Goal: Task Accomplishment & Management: Manage account settings

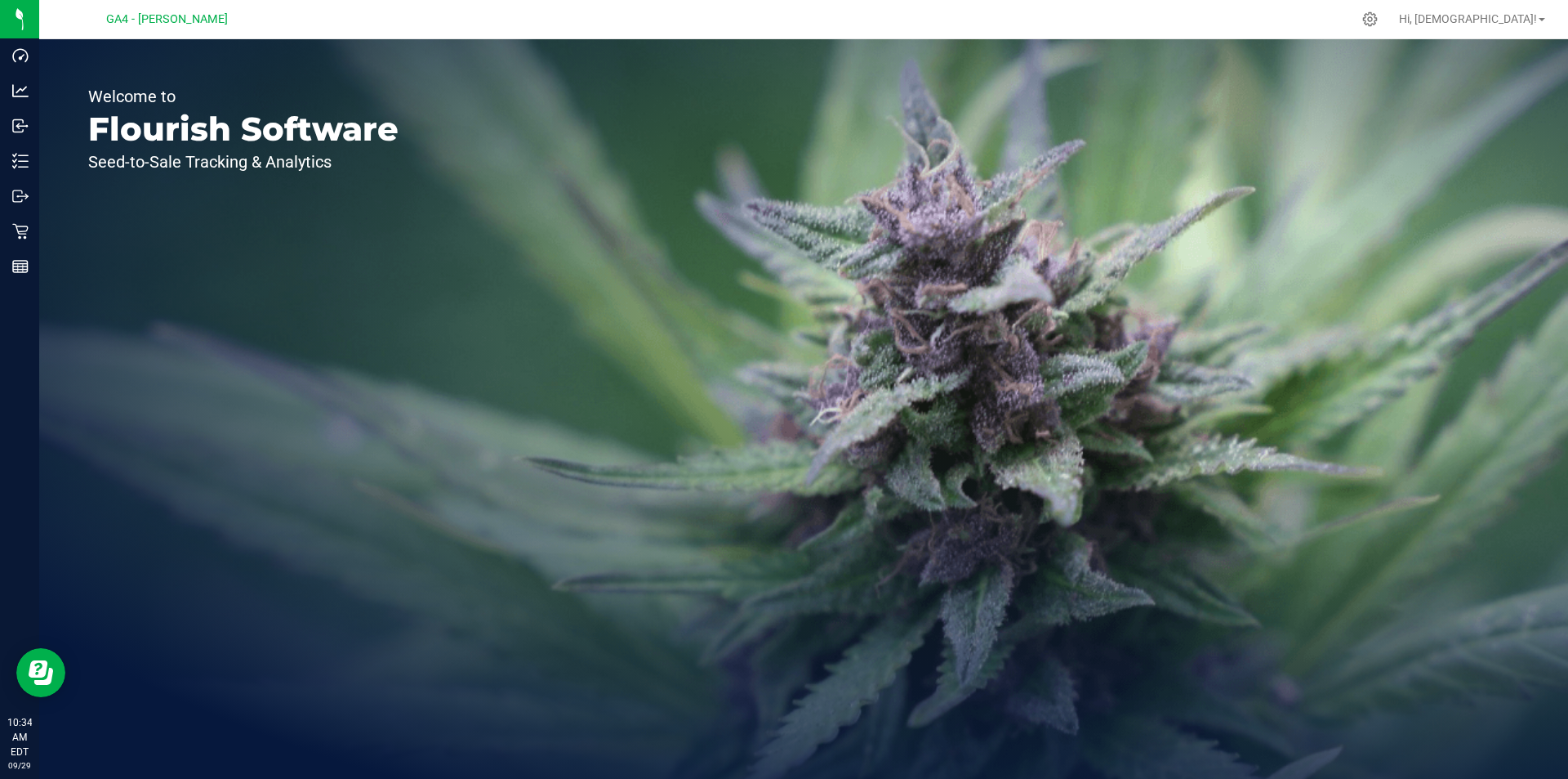
click at [1137, 682] on div "Welcome to Flourish Software Seed-to-Sale Tracking & Analytics" at bounding box center [804, 409] width 1529 height 739
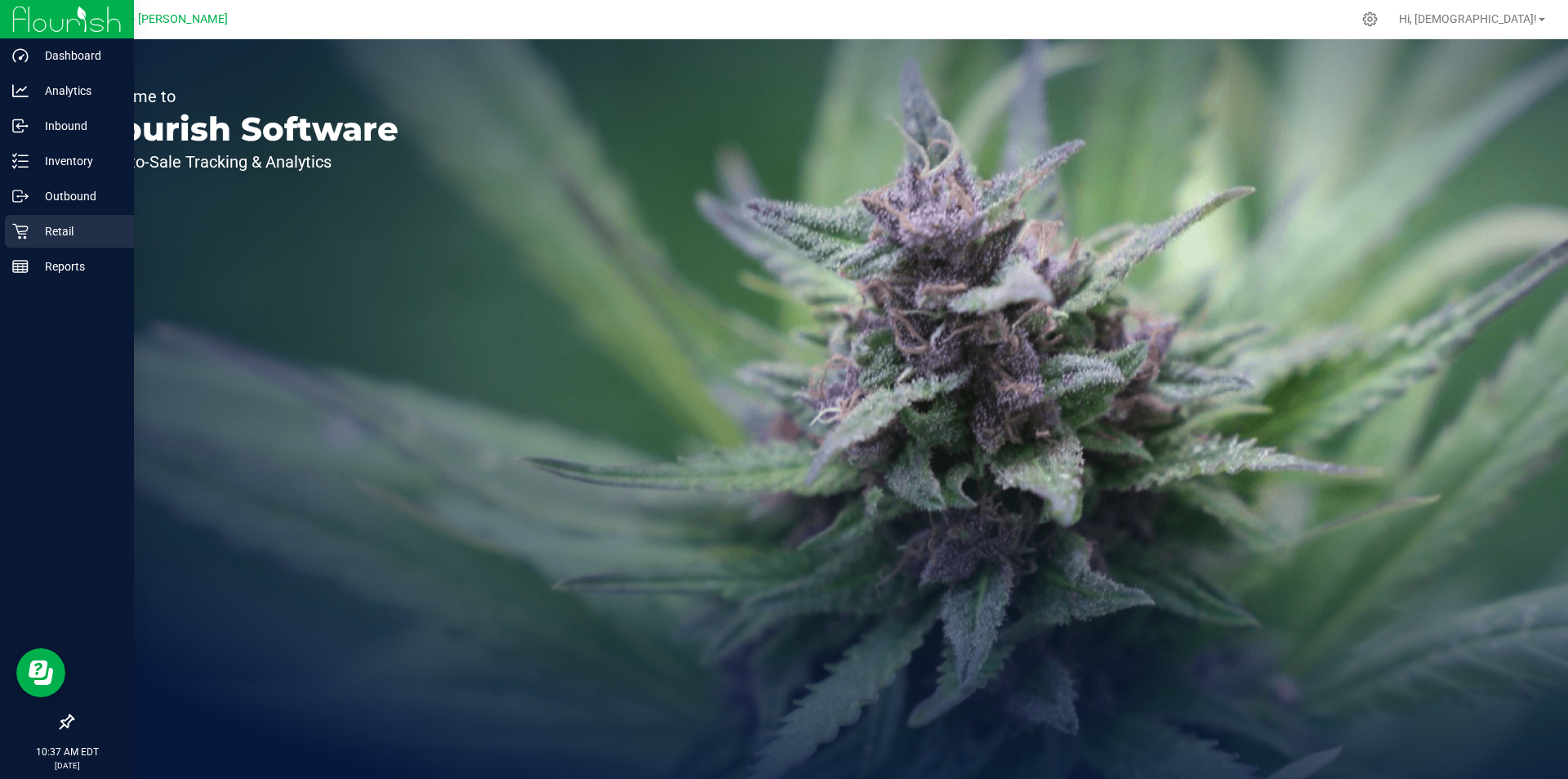
click at [67, 231] on p "Retail" at bounding box center [78, 231] width 98 height 20
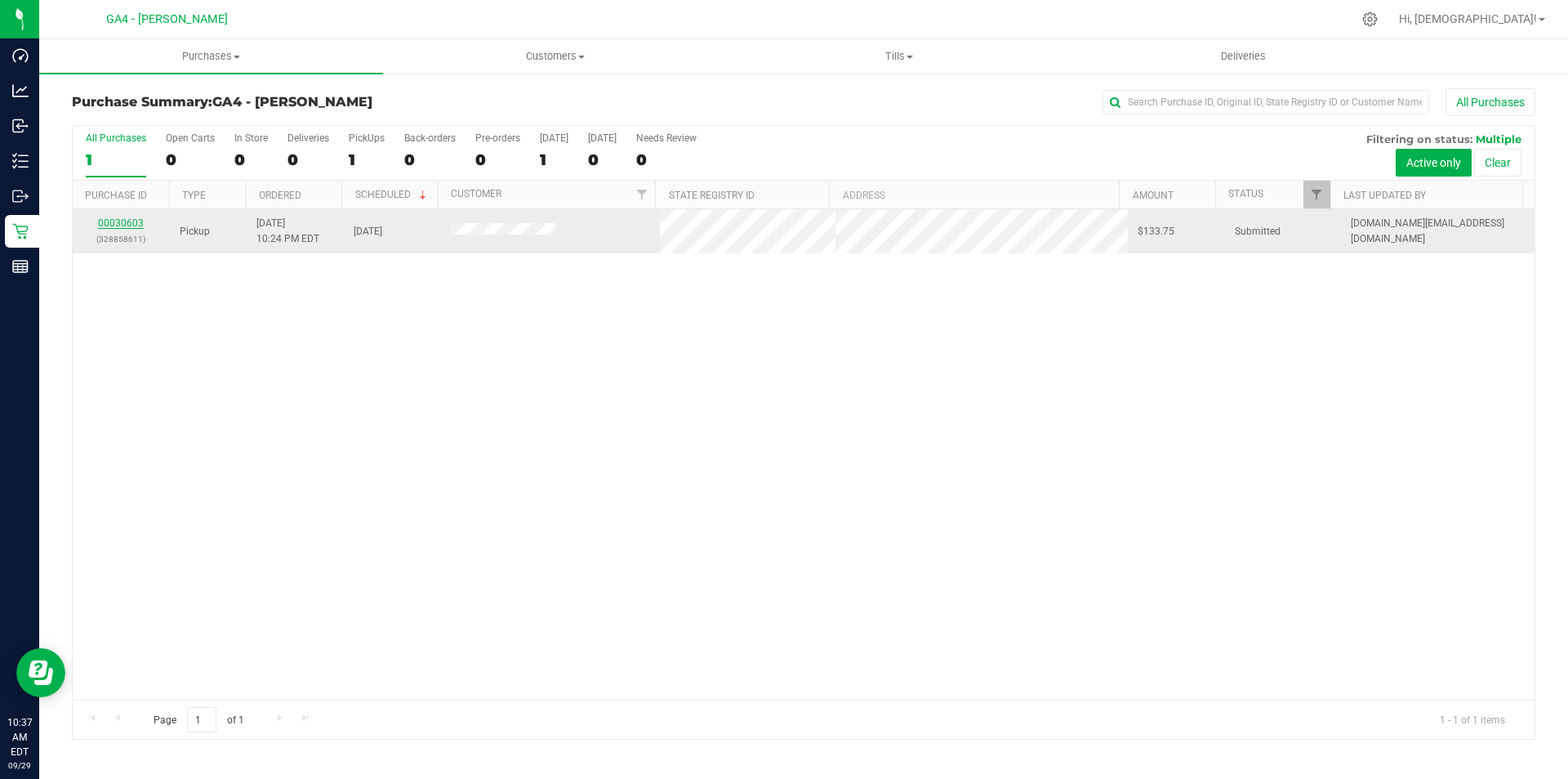
click at [129, 220] on link "00030603" at bounding box center [120, 223] width 45 height 12
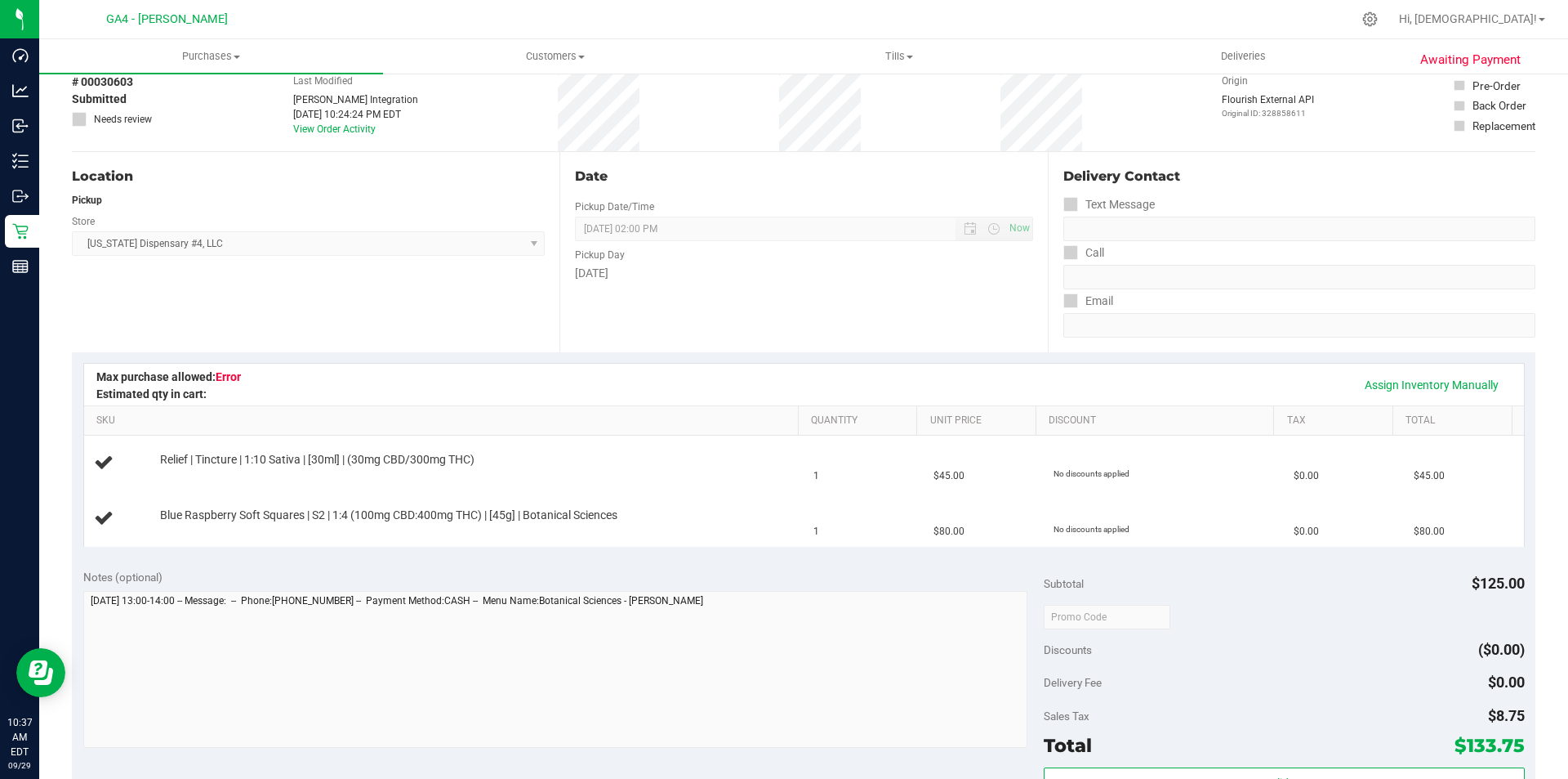
scroll to position [78, 0]
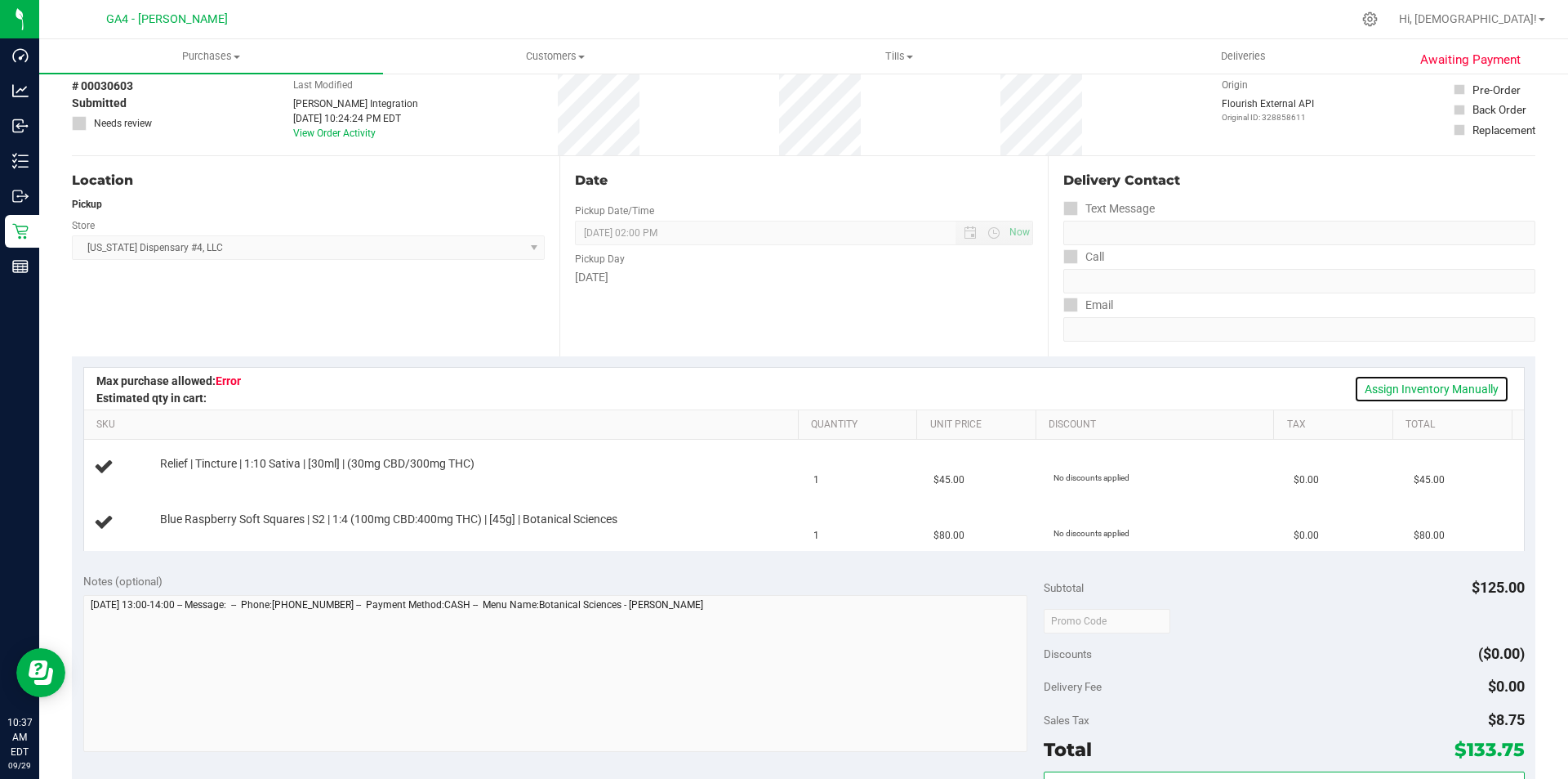
click at [1373, 391] on link "Assign Inventory Manually" at bounding box center [1432, 390] width 155 height 28
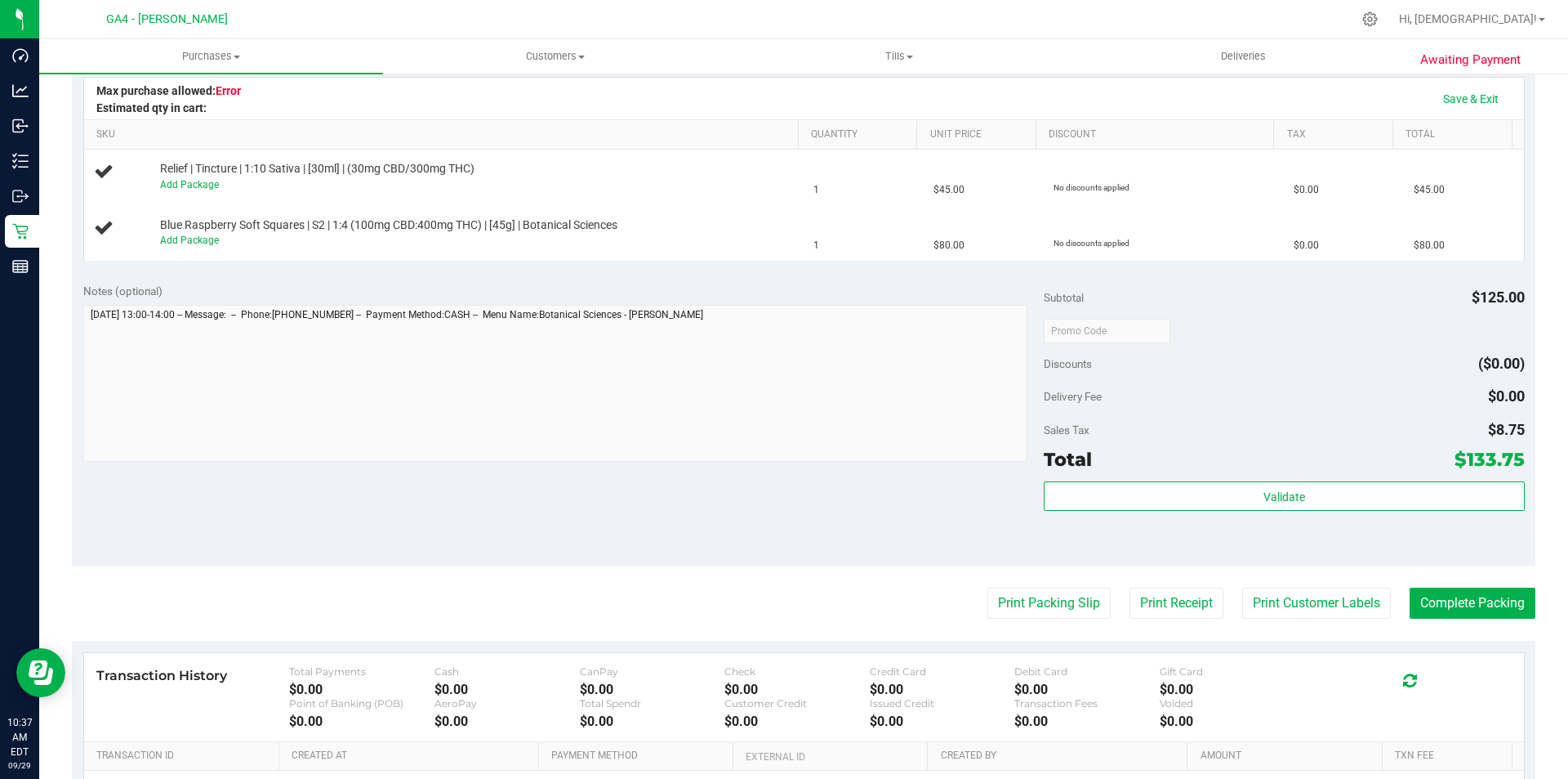
scroll to position [241, 0]
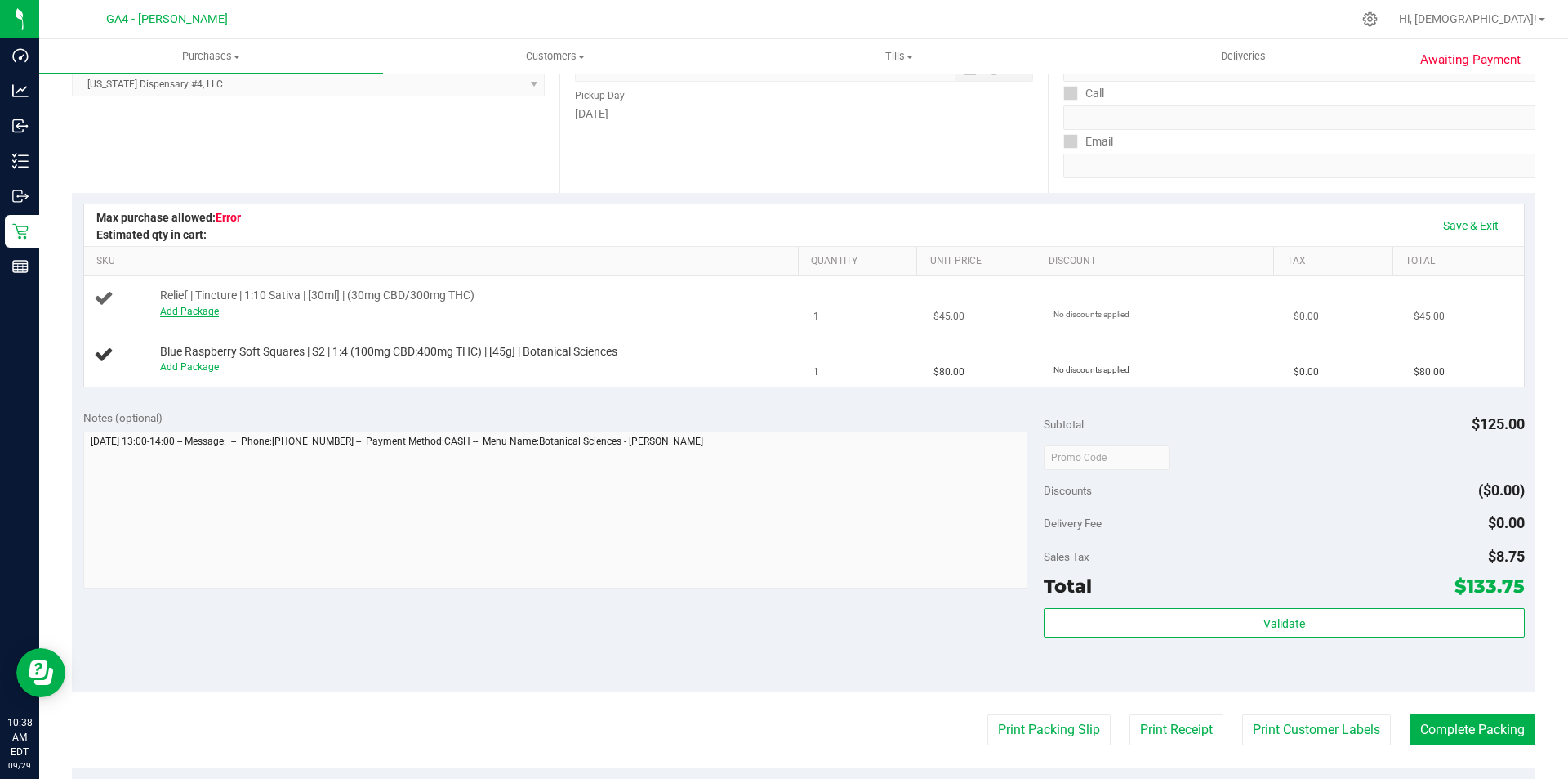
click at [179, 313] on link "Add Package" at bounding box center [189, 311] width 59 height 12
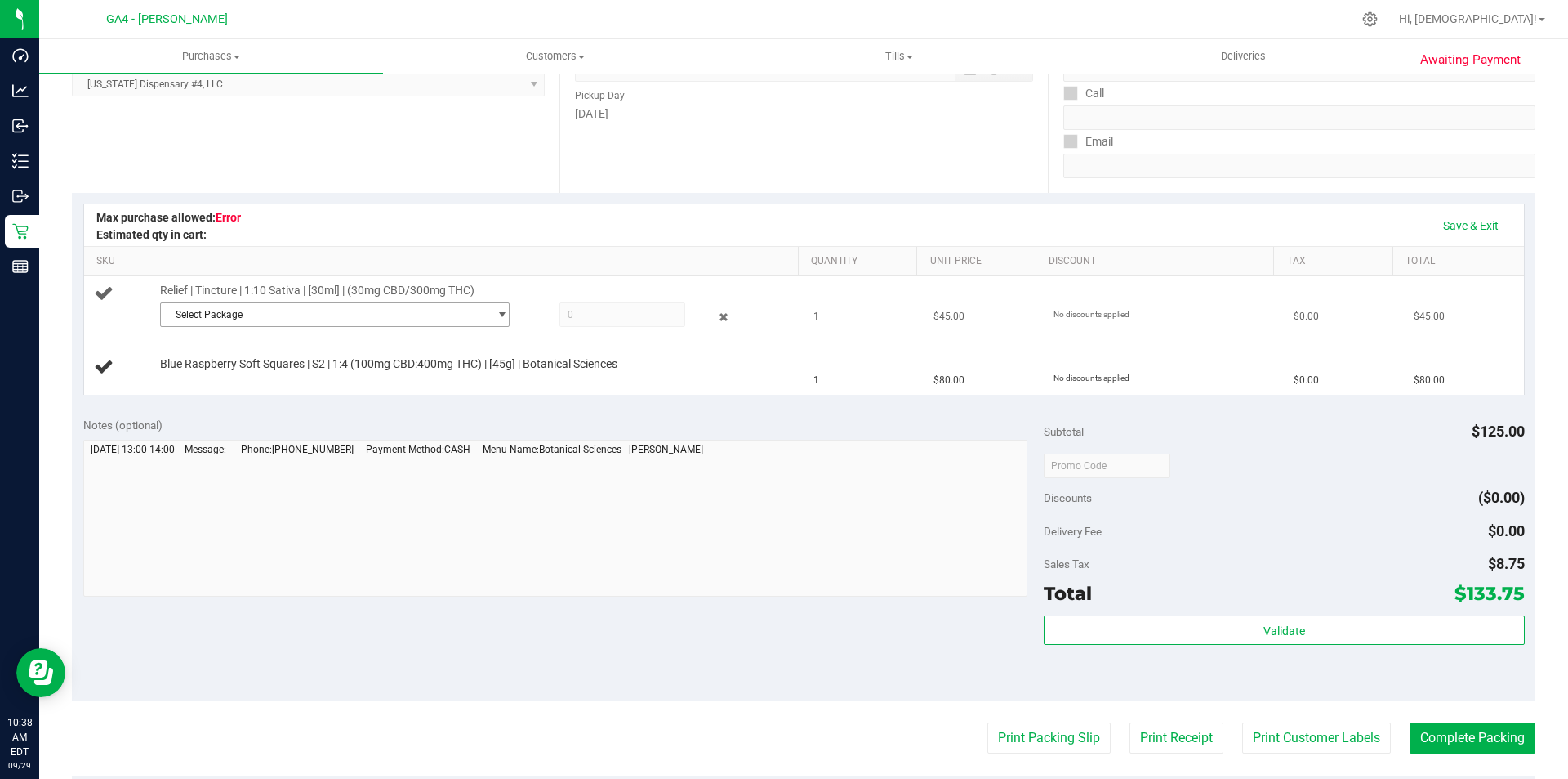
click at [346, 319] on span "Select Package" at bounding box center [324, 314] width 327 height 23
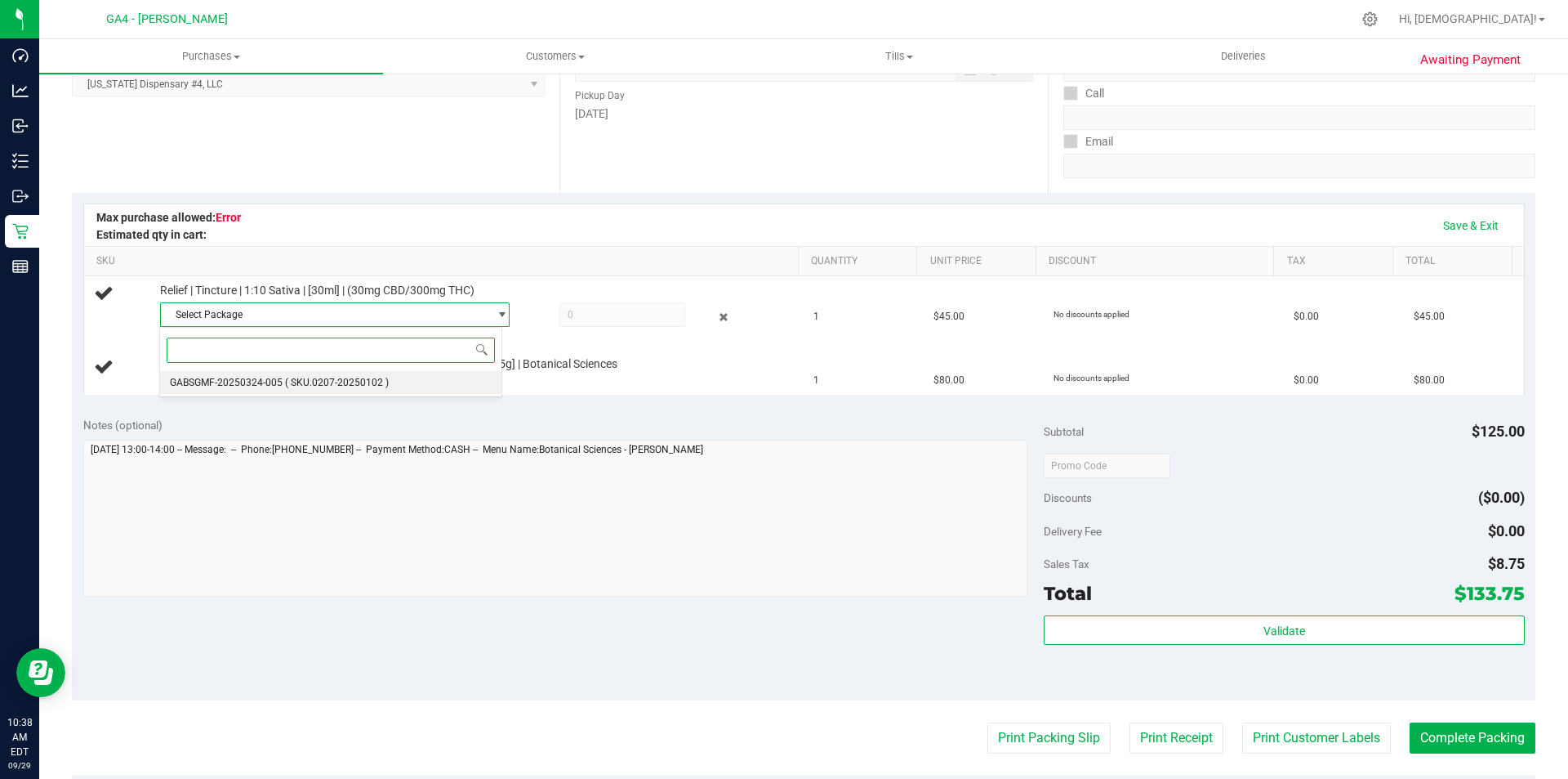
click at [310, 384] on span "( SKU.0207-20250102 )" at bounding box center [337, 382] width 104 height 12
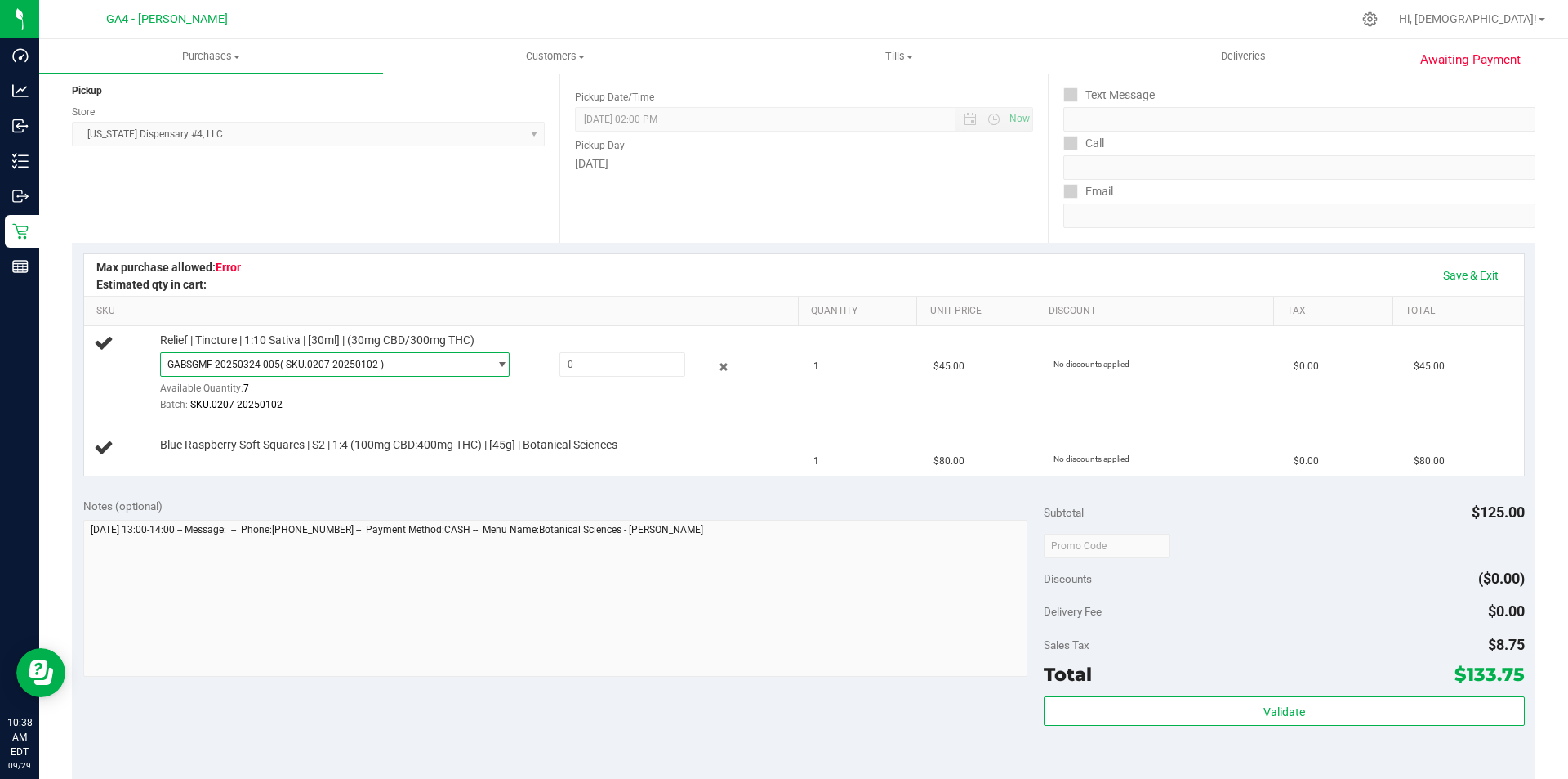
scroll to position [116, 0]
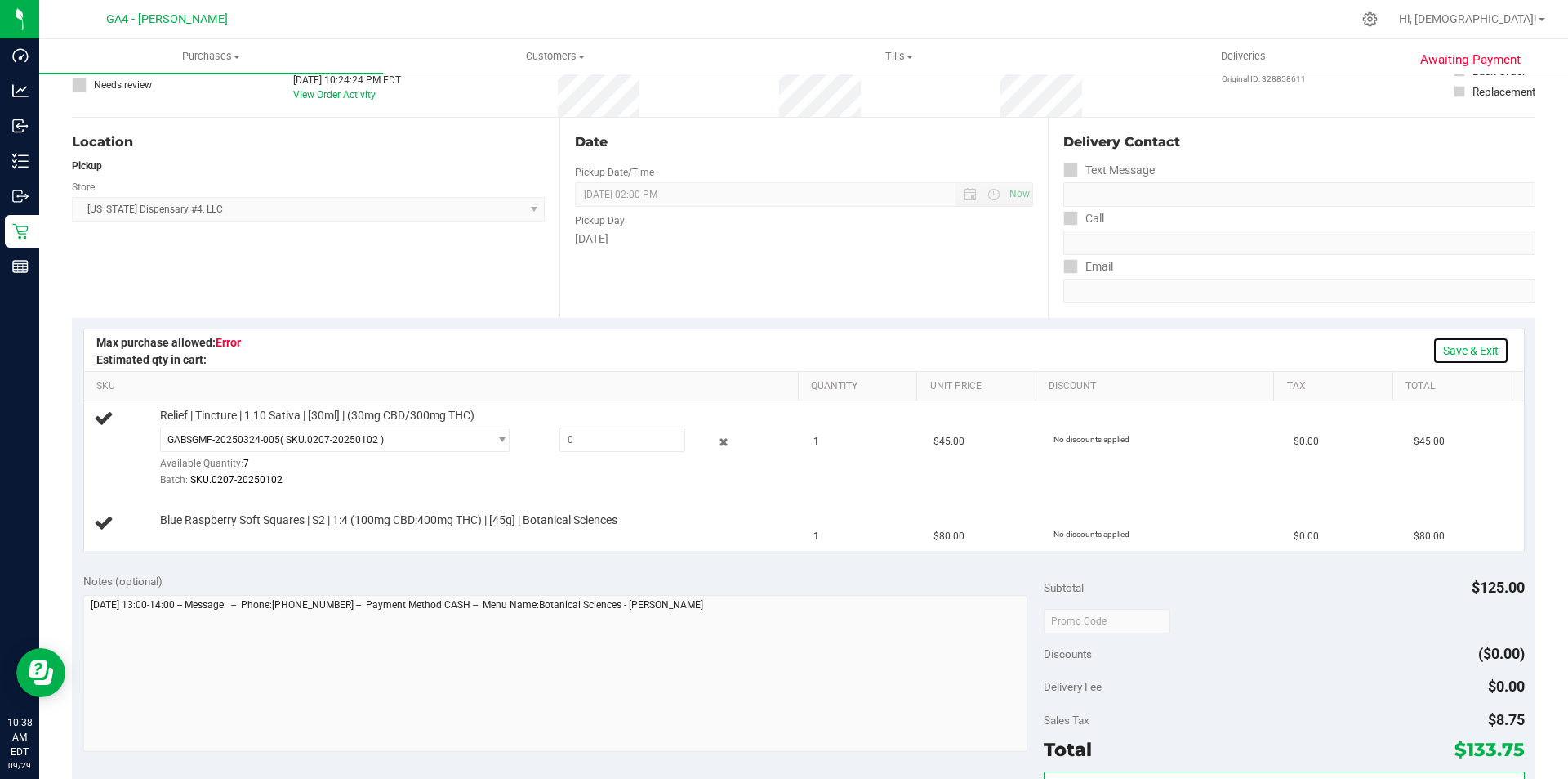
click at [1446, 352] on link "Save & Exit" at bounding box center [1471, 351] width 77 height 28
click at [1416, 353] on link "Assign Inventory Manually" at bounding box center [1432, 351] width 155 height 28
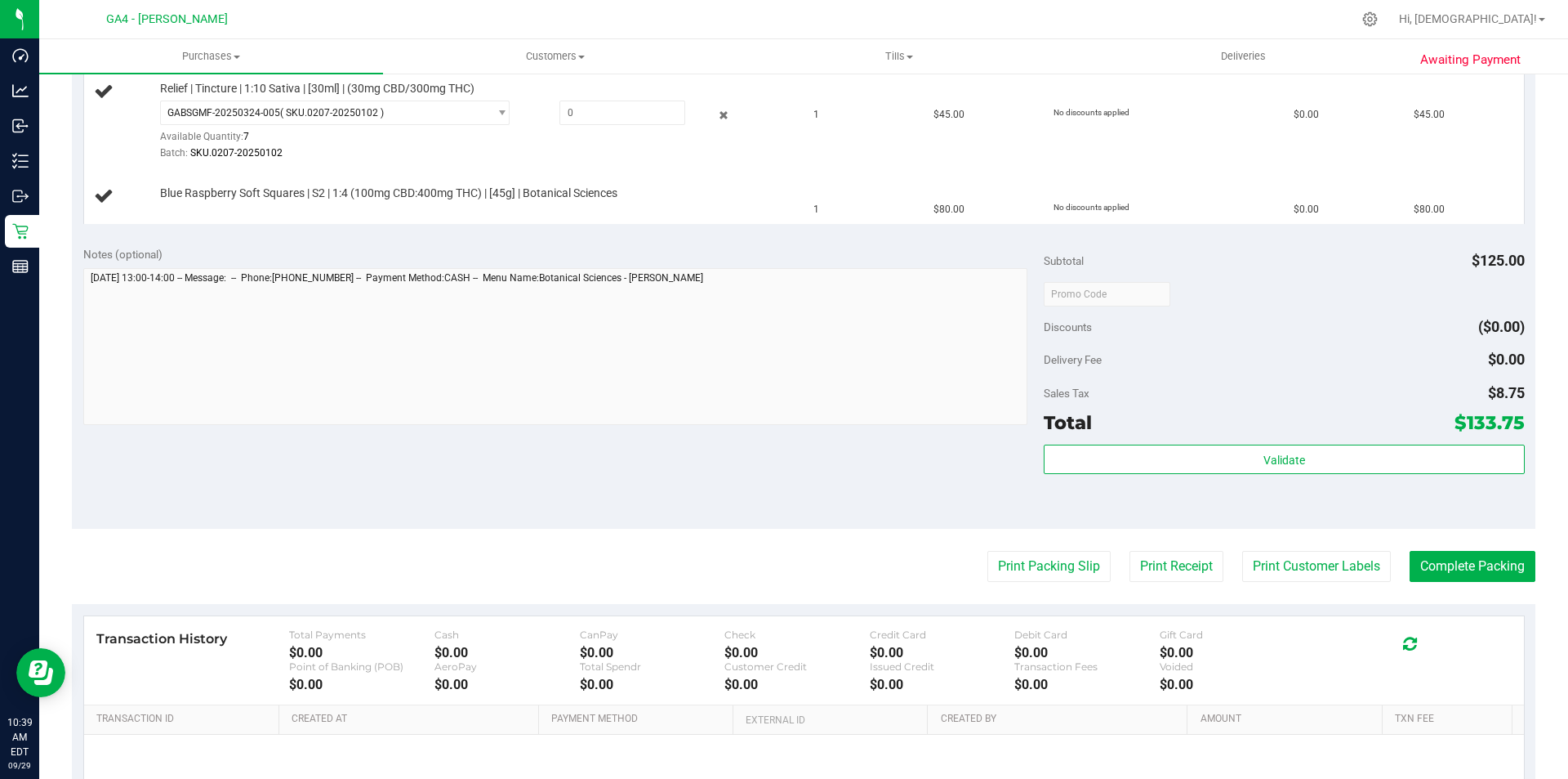
scroll to position [280, 0]
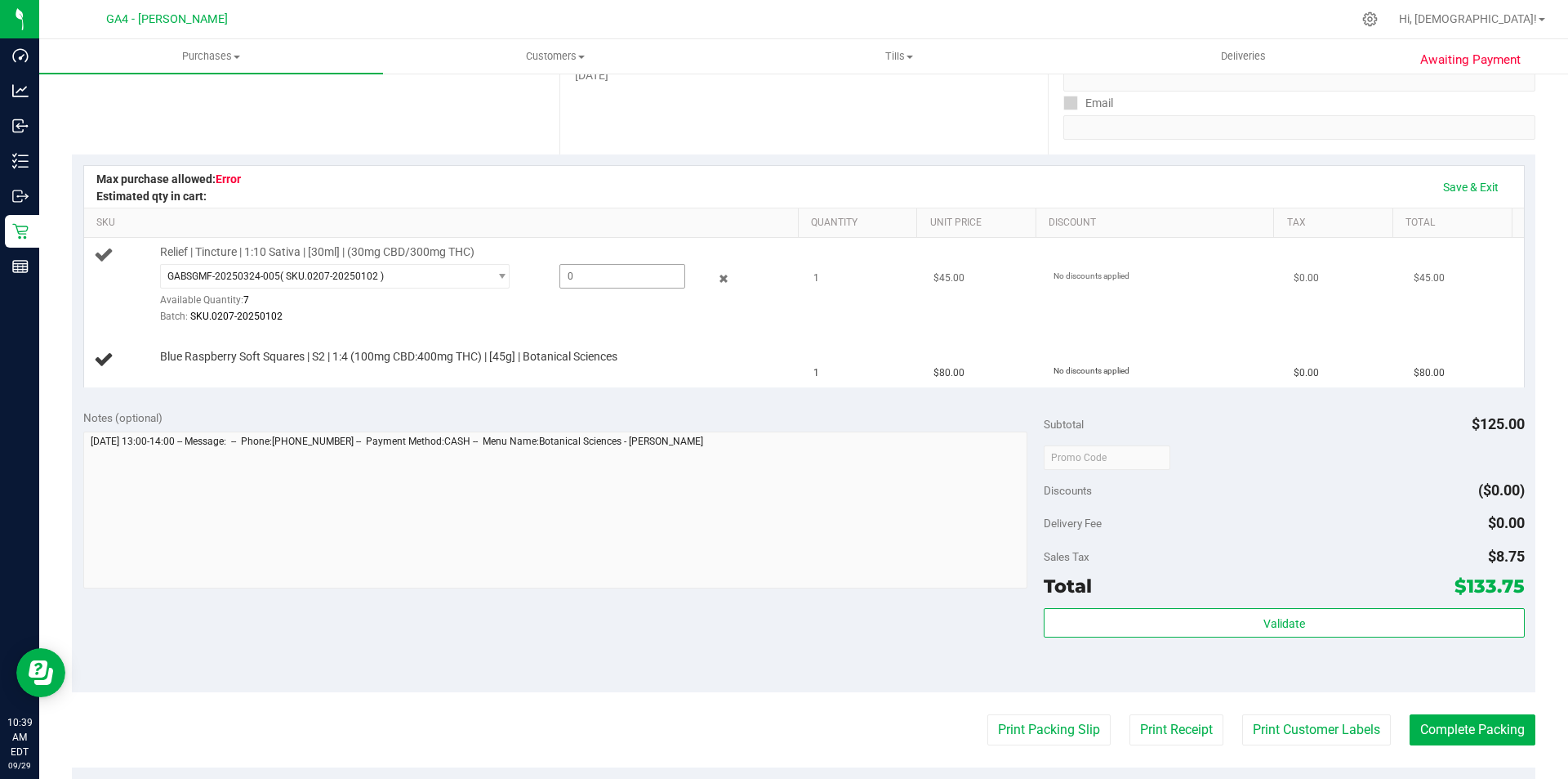
click at [559, 278] on span at bounding box center [622, 276] width 125 height 25
type input "1"
type input "1.0000"
click at [699, 346] on td "Blue Raspberry Soft Squares | S2 | 1:4 (100mg CBD:400mg THC) | [45g] | Botanica…" at bounding box center [444, 360] width 720 height 54
click at [193, 368] on link "Add Package" at bounding box center [189, 367] width 59 height 12
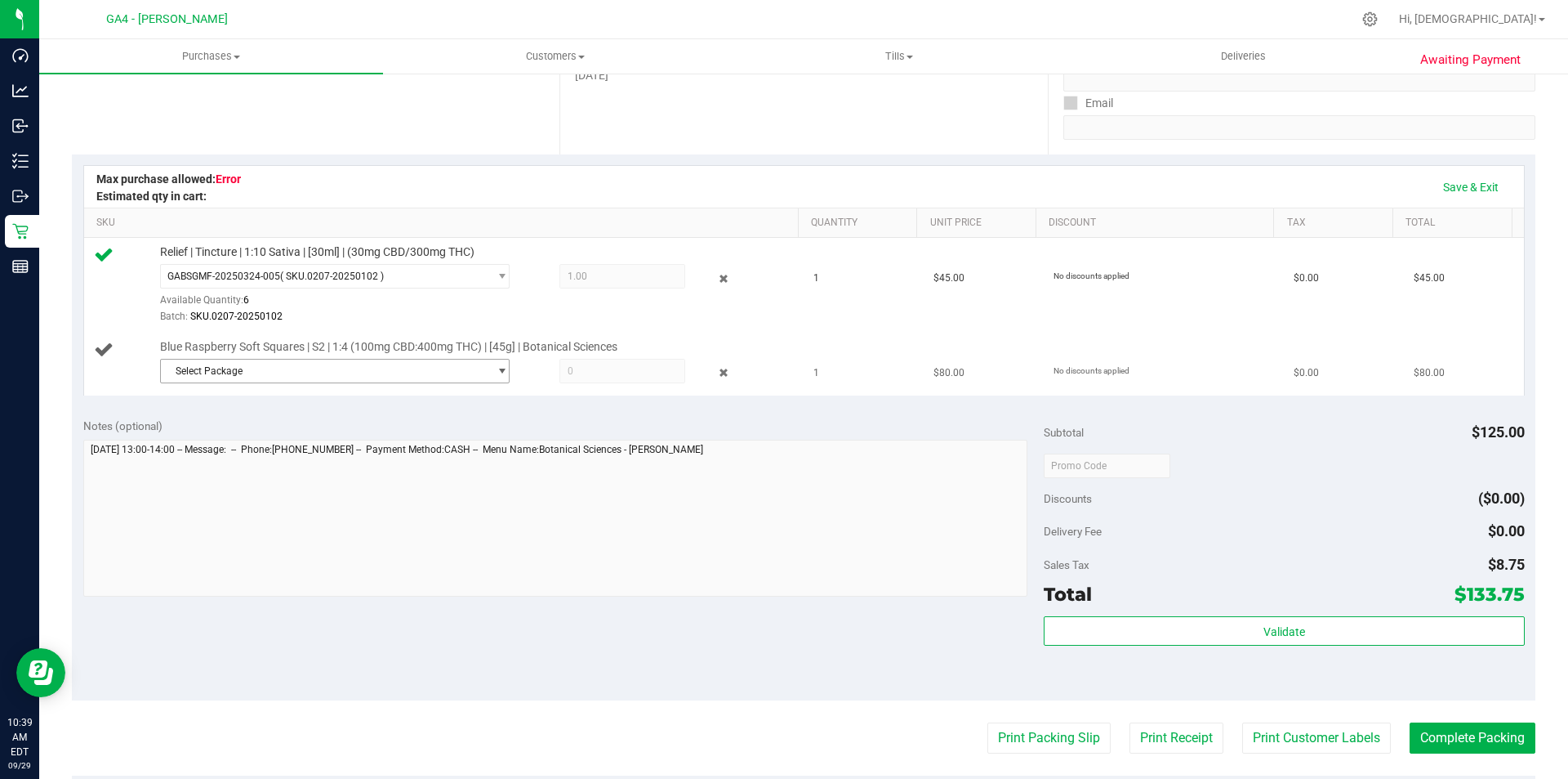
click at [217, 368] on span "Select Package" at bounding box center [324, 371] width 327 height 23
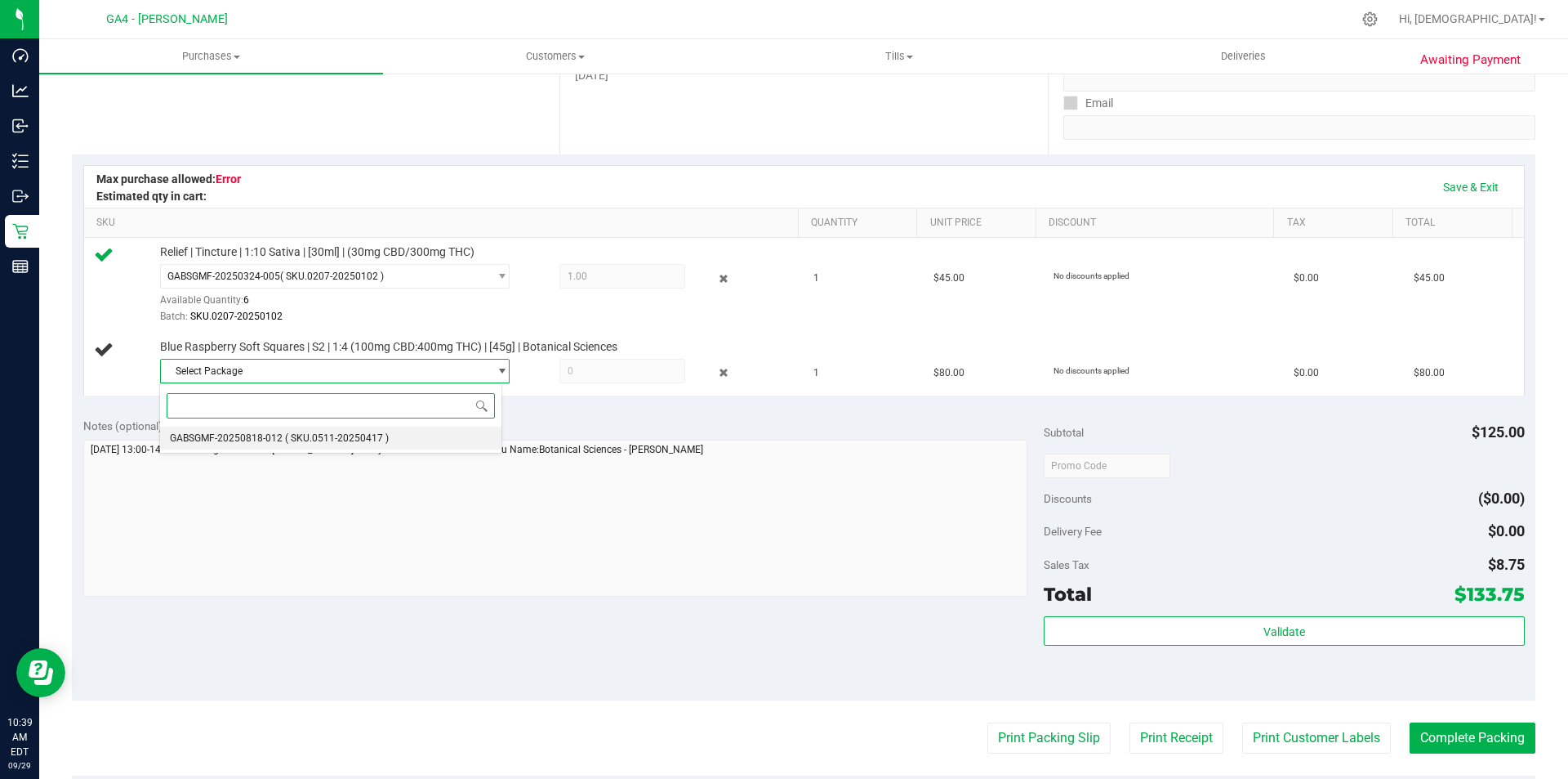
click at [239, 434] on span "GABSGMF-20250818-012" at bounding box center [226, 438] width 113 height 12
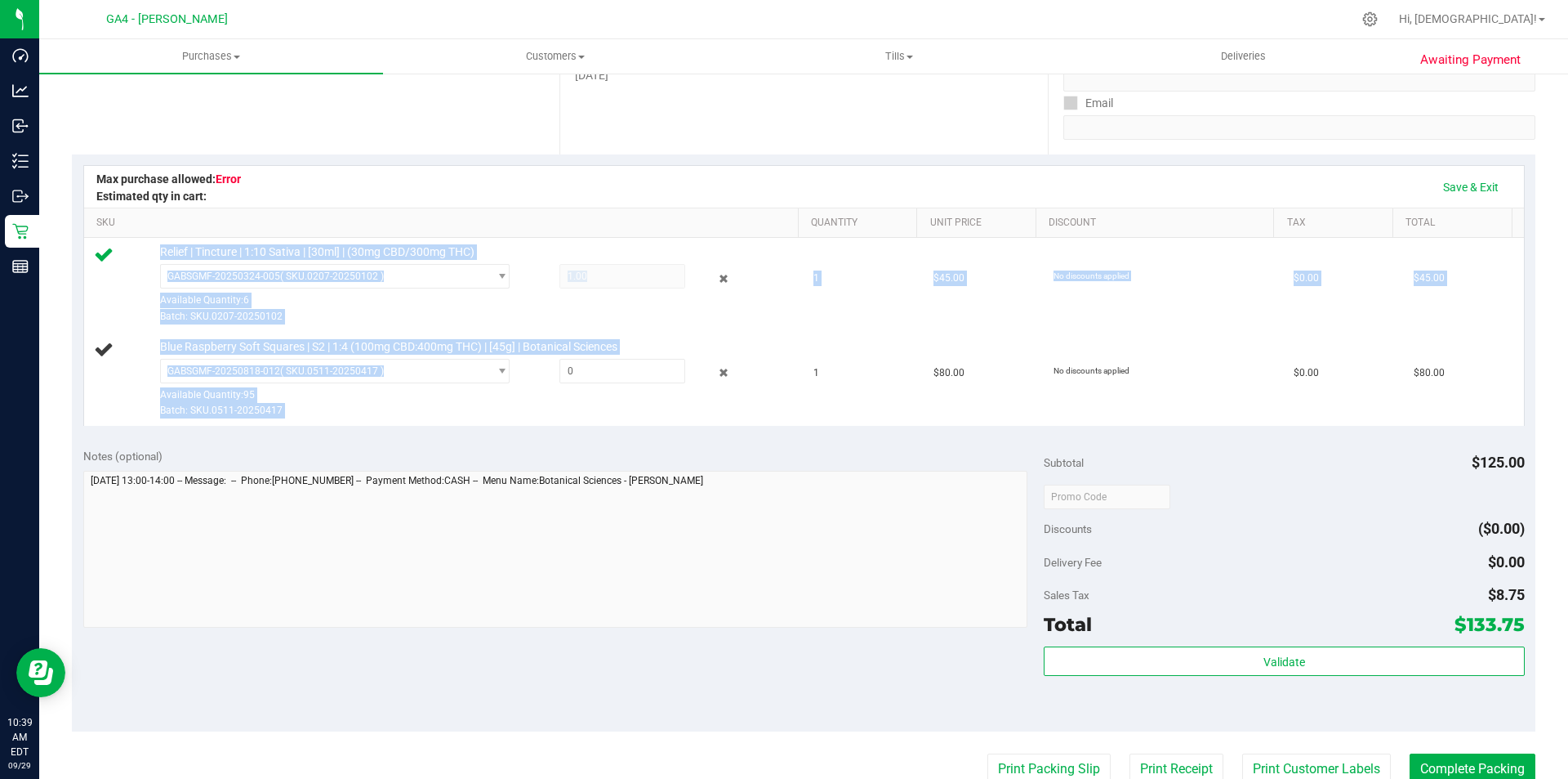
drag, startPoint x: 445, startPoint y: 426, endPoint x: 464, endPoint y: 431, distance: 19.6
click at [464, 431] on div "Save & Exit SKU Quantity Unit Price Discount Tax Total Relief | Tincture | 1:10…" at bounding box center [803, 295] width 1463 height 283
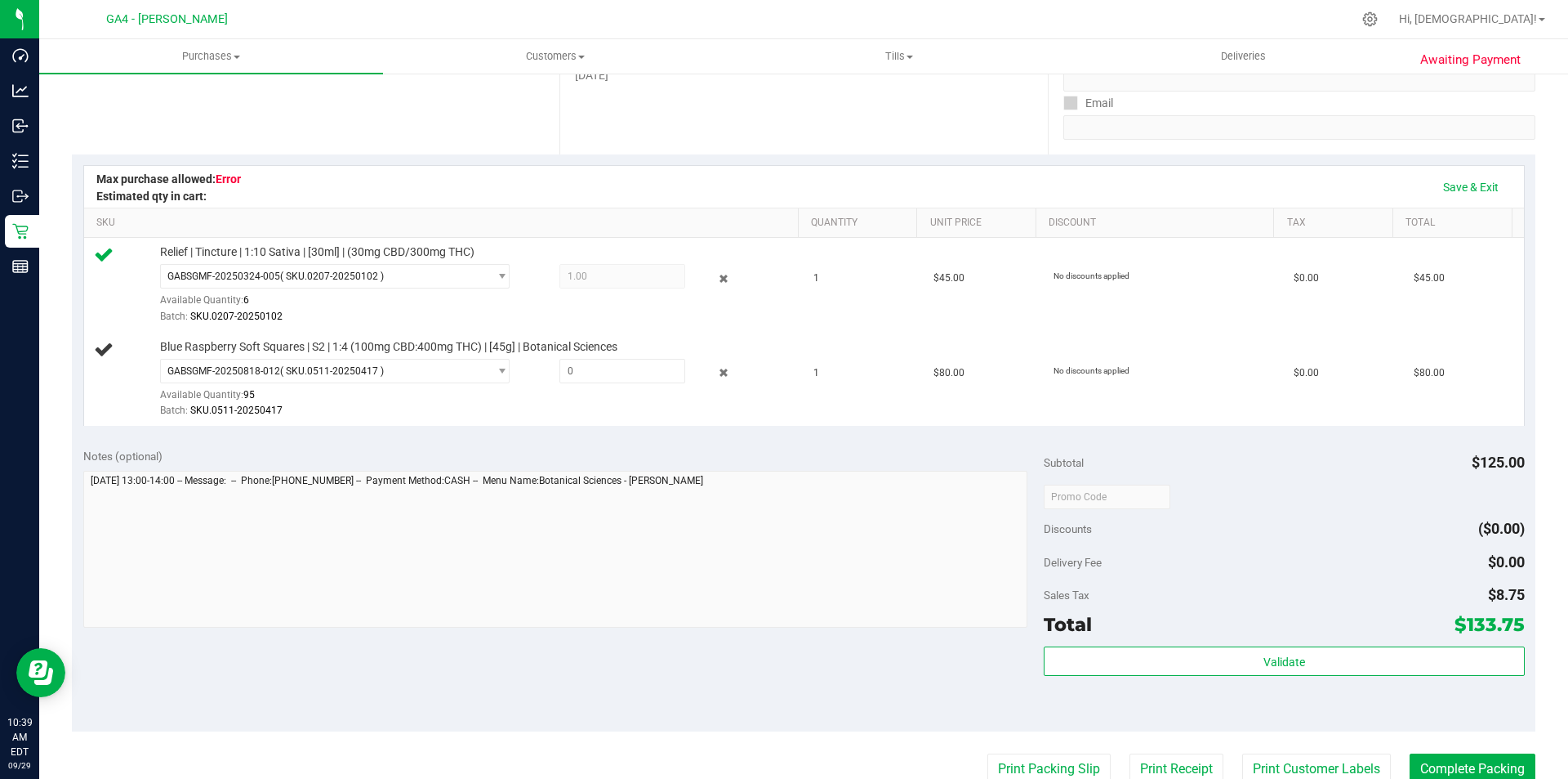
click at [456, 444] on div "Notes (optional) Subtotal $125.00 Discounts ($0.00) Delivery Fee $0.00 Sales Ta…" at bounding box center [803, 584] width 1463 height 294
click at [1441, 187] on link "Save & Exit" at bounding box center [1471, 187] width 77 height 28
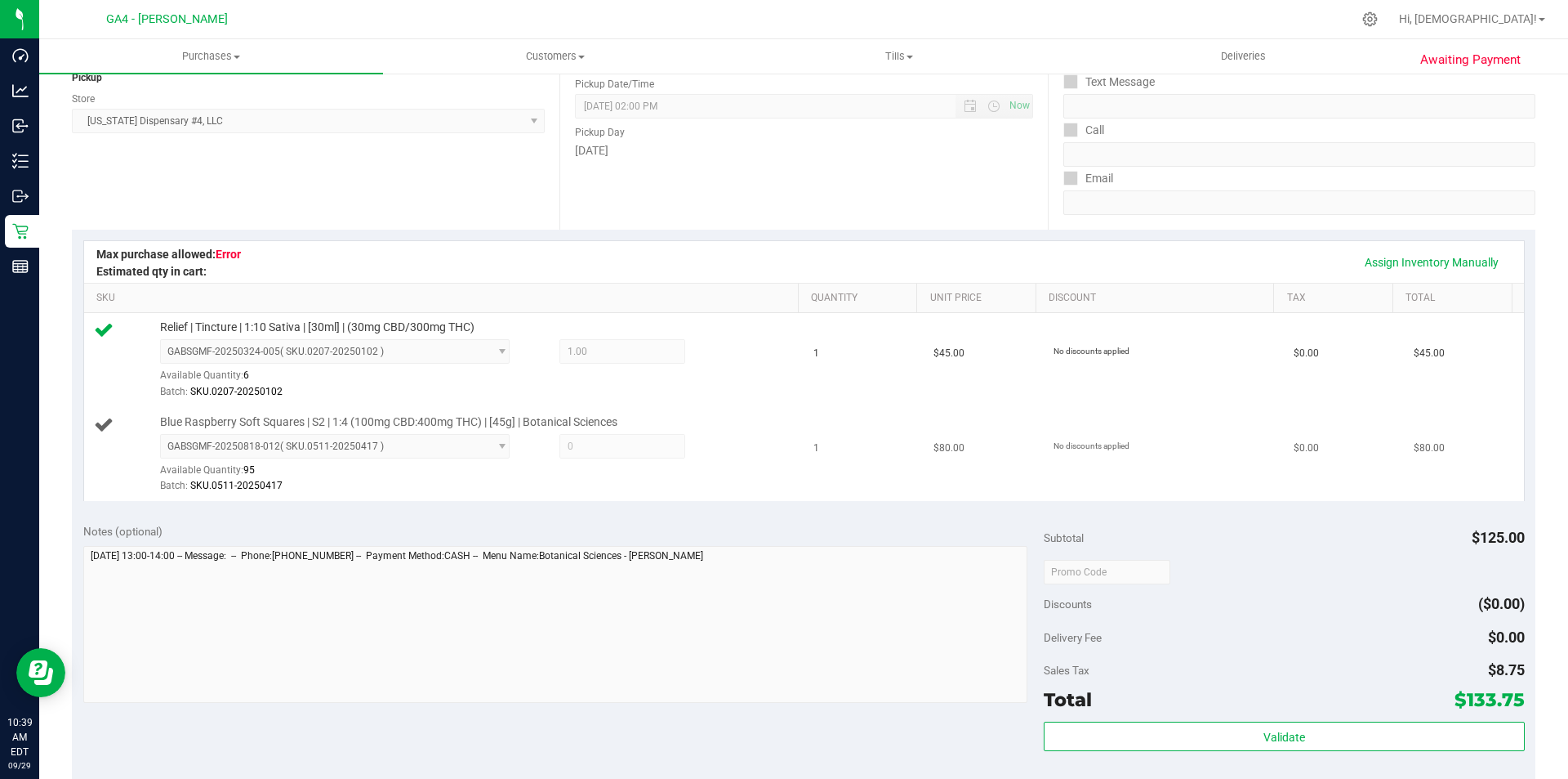
scroll to position [198, 0]
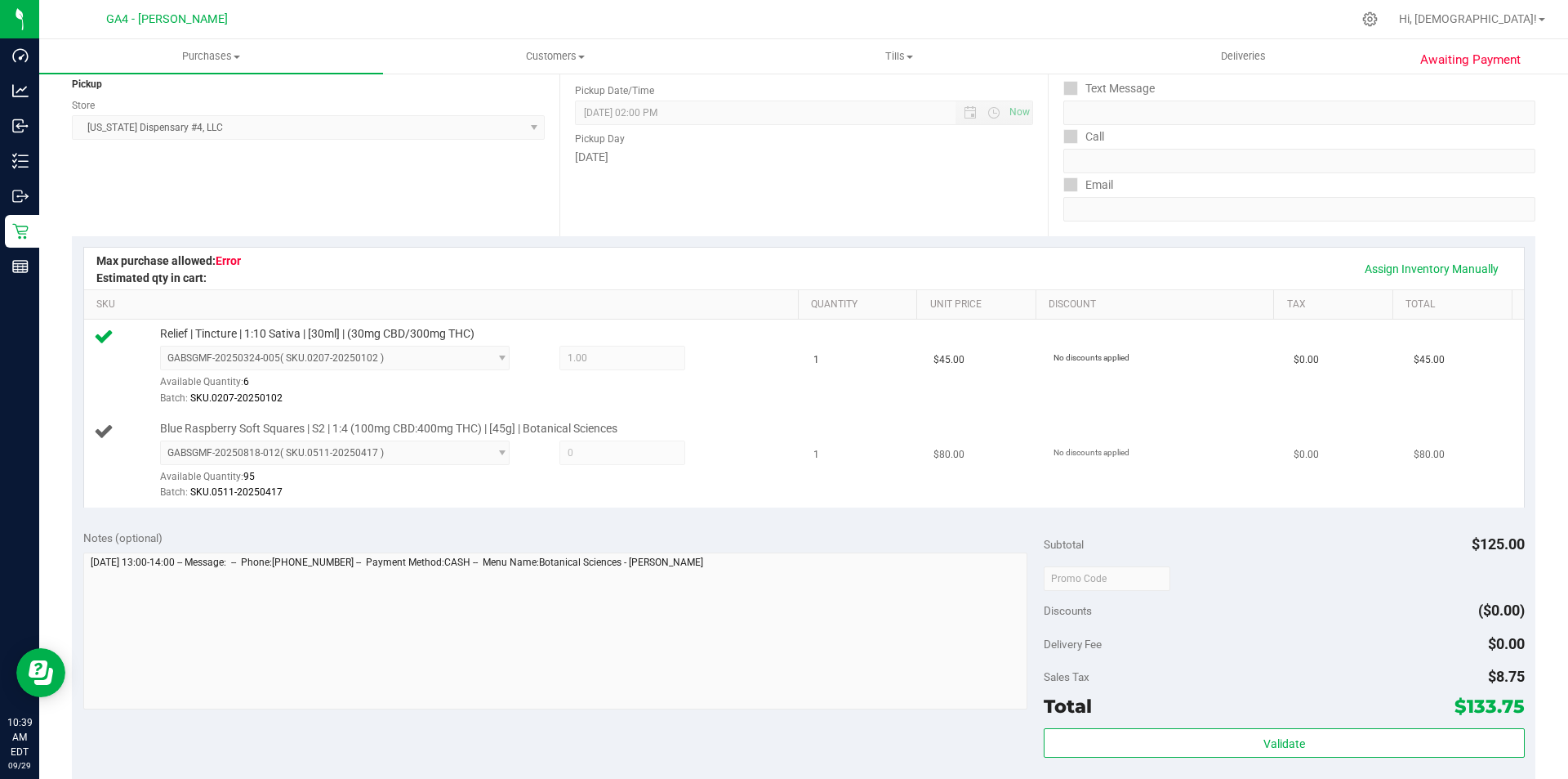
click at [582, 455] on span at bounding box center [622, 453] width 125 height 25
click at [1410, 265] on link "Assign Inventory Manually" at bounding box center [1432, 269] width 155 height 28
click at [599, 450] on span at bounding box center [622, 453] width 125 height 25
type input "1"
type input "1.0000"
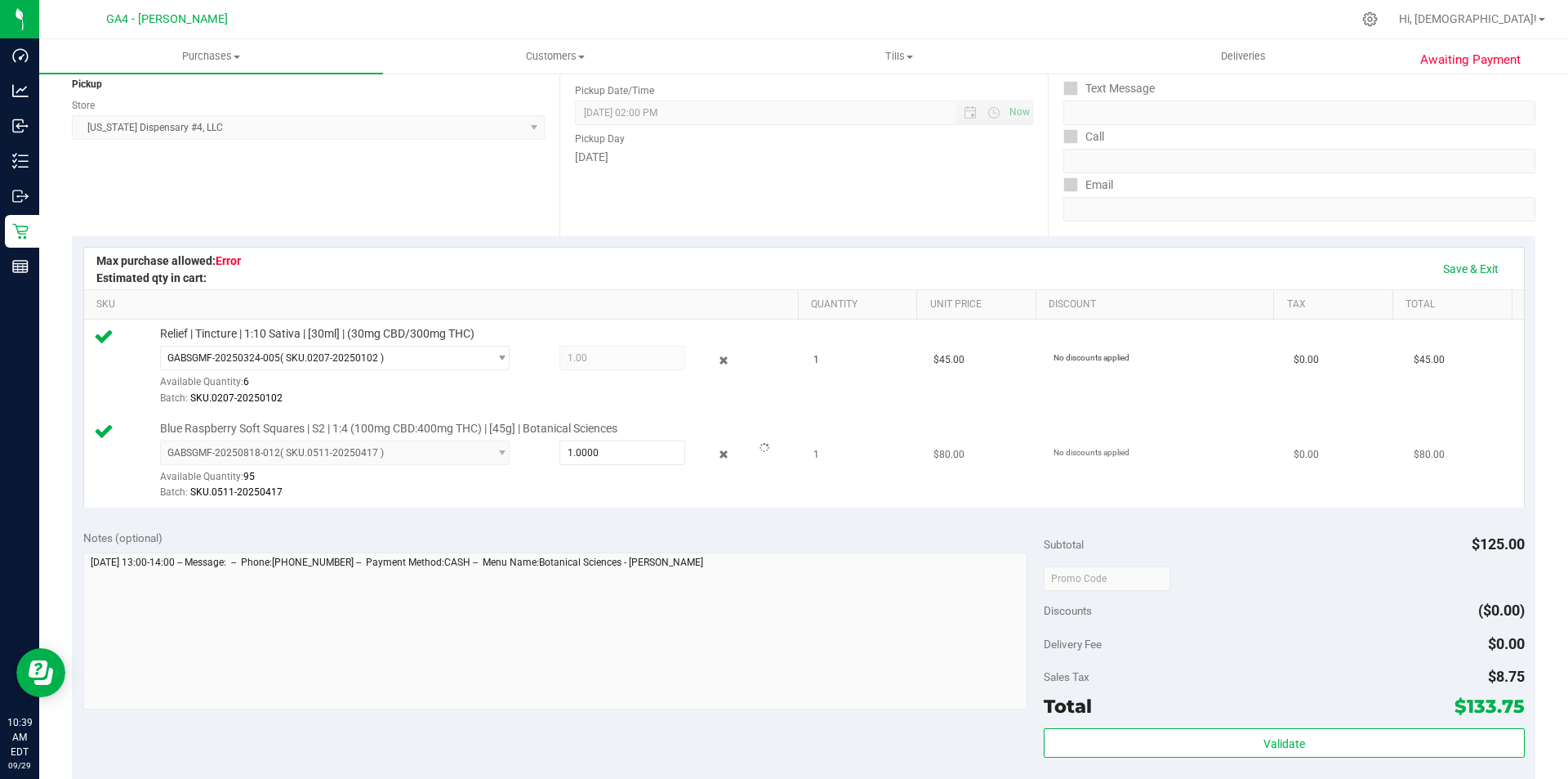
click at [720, 497] on div "Batch: SKU.0511-20250417" at bounding box center [475, 492] width 630 height 16
click at [1451, 268] on link "Save & Exit" at bounding box center [1471, 269] width 77 height 28
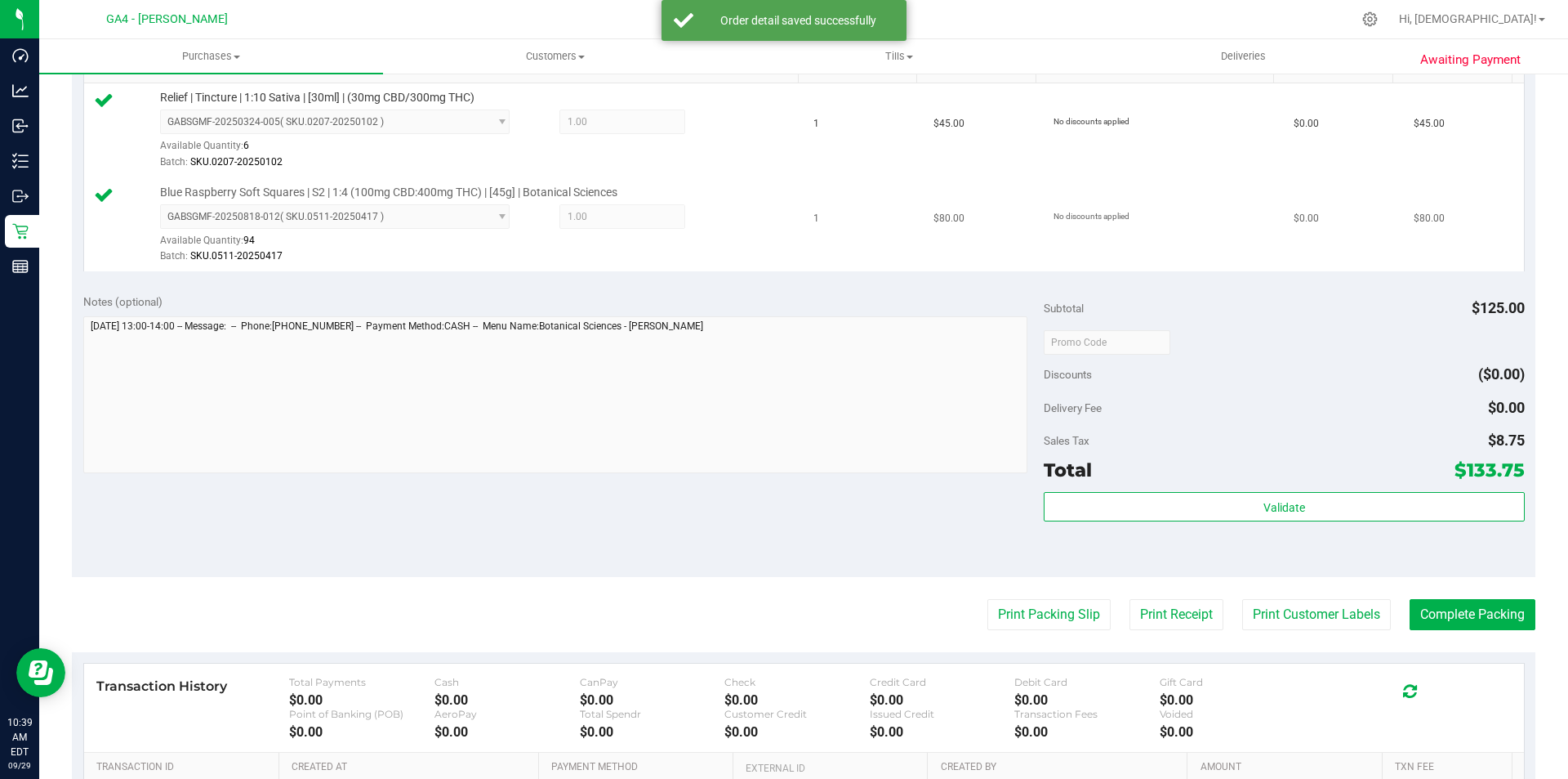
scroll to position [443, 0]
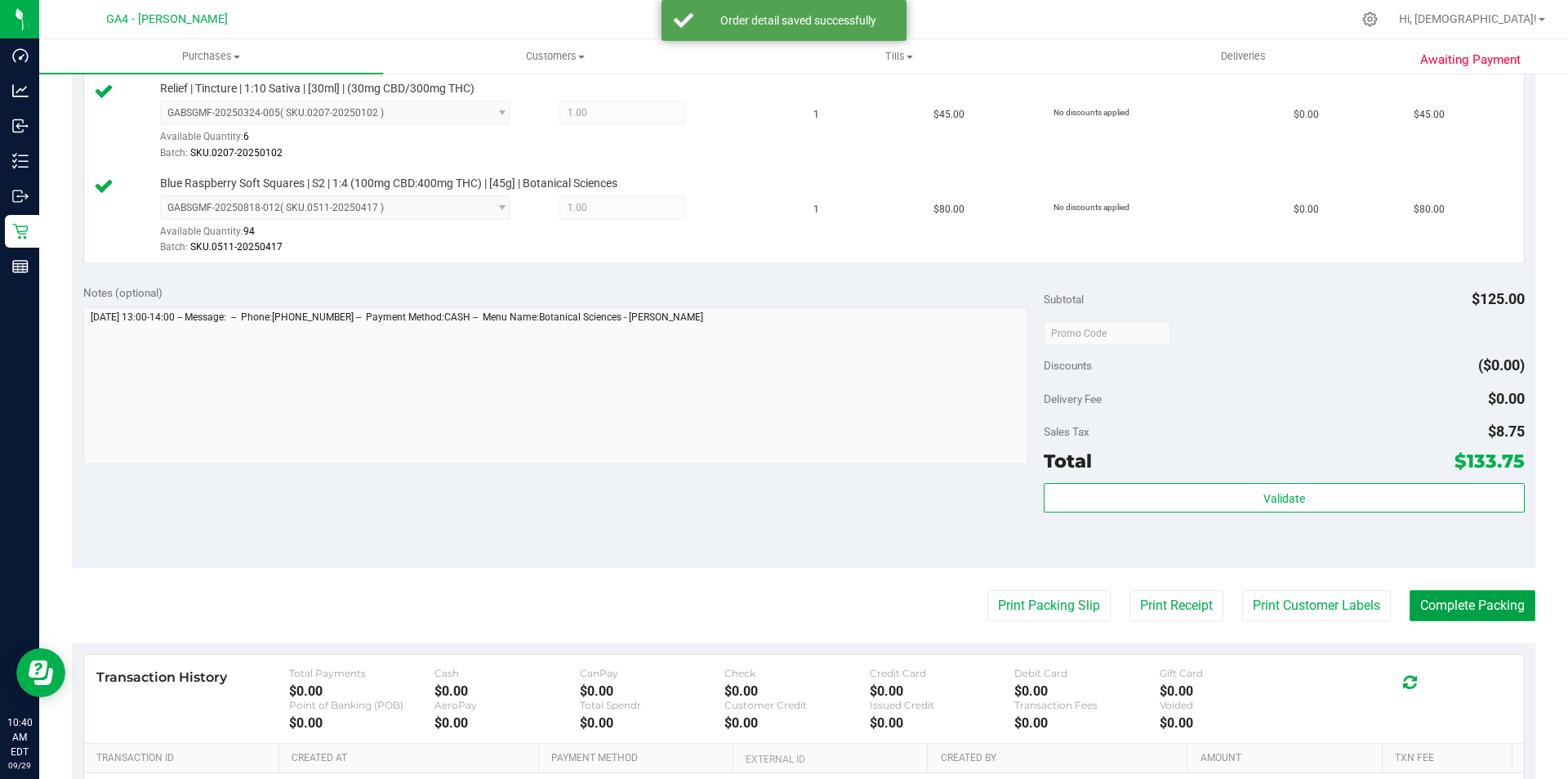
click at [1447, 613] on button "Complete Packing" at bounding box center [1472, 606] width 125 height 31
